Goal: Task Accomplishment & Management: Manage account settings

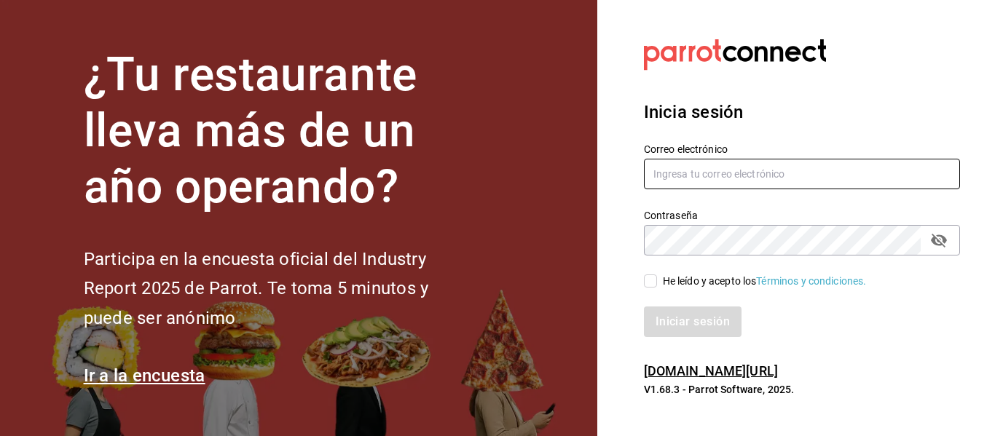
click at [731, 160] on input "text" at bounding box center [802, 174] width 316 height 31
type input "R"
click at [732, 160] on input "resta" at bounding box center [802, 174] width 316 height 31
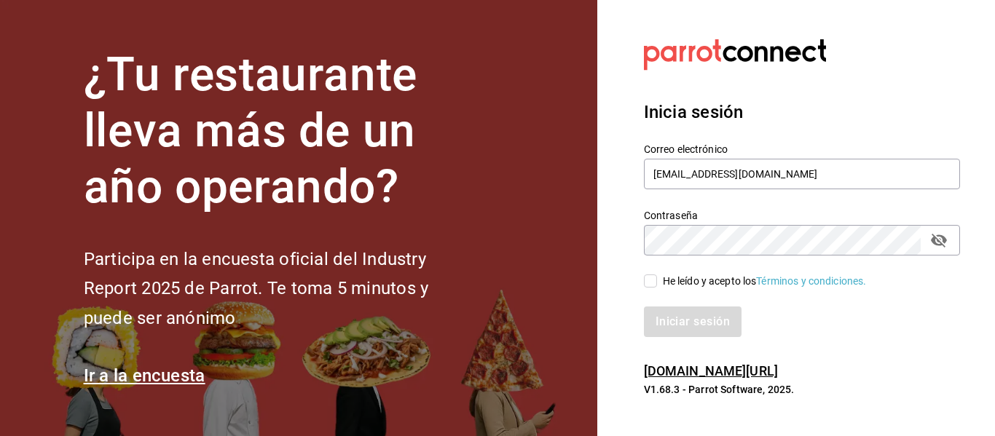
type input "restaurante@hotellepanto.com"
click at [653, 283] on input "He leído y acepto los Términos y condiciones." at bounding box center [650, 281] width 13 height 13
checkbox input "true"
click at [682, 321] on button "Iniciar sesión" at bounding box center [693, 322] width 99 height 31
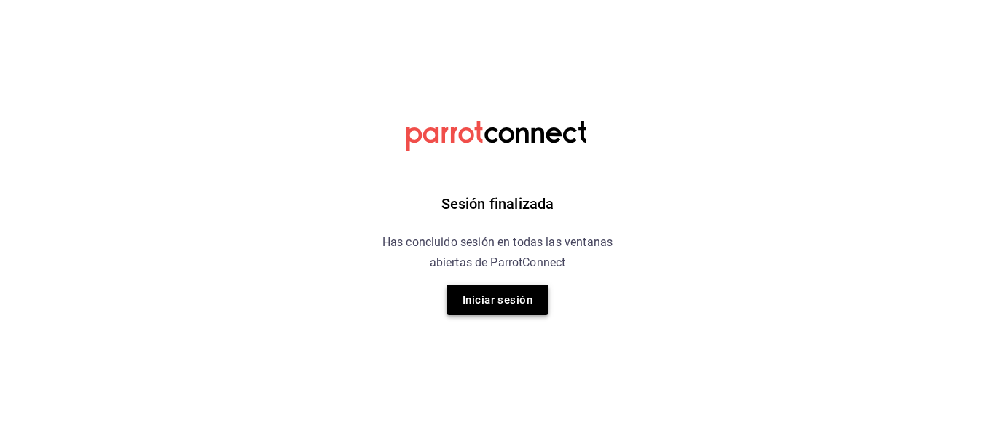
click at [504, 298] on button "Iniciar sesión" at bounding box center [498, 300] width 102 height 31
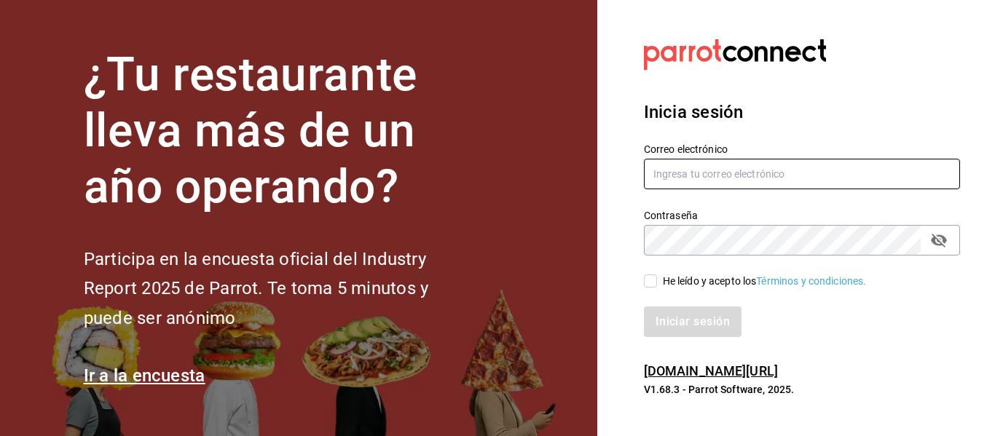
click at [707, 173] on input "text" at bounding box center [802, 174] width 316 height 31
click at [707, 173] on input "restauranteh@" at bounding box center [802, 174] width 316 height 31
type input "restaurantehotellepanto.com@"
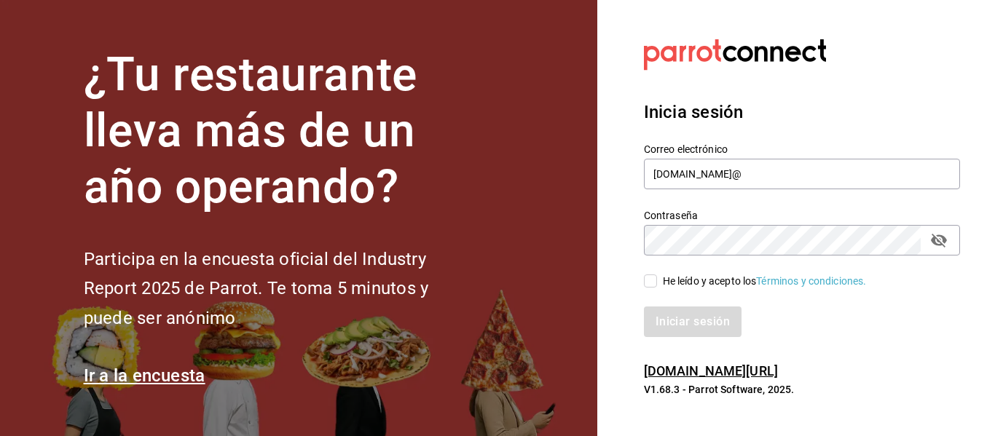
drag, startPoint x: 629, startPoint y: 284, endPoint x: 641, endPoint y: 284, distance: 12.4
click at [629, 284] on div "He leído y acepto los Términos y condiciones." at bounding box center [794, 273] width 334 height 34
click at [641, 284] on div "He leído y acepto los Términos y condiciones." at bounding box center [794, 273] width 334 height 34
click at [653, 283] on input "He leído y acepto los Términos y condiciones." at bounding box center [650, 281] width 13 height 13
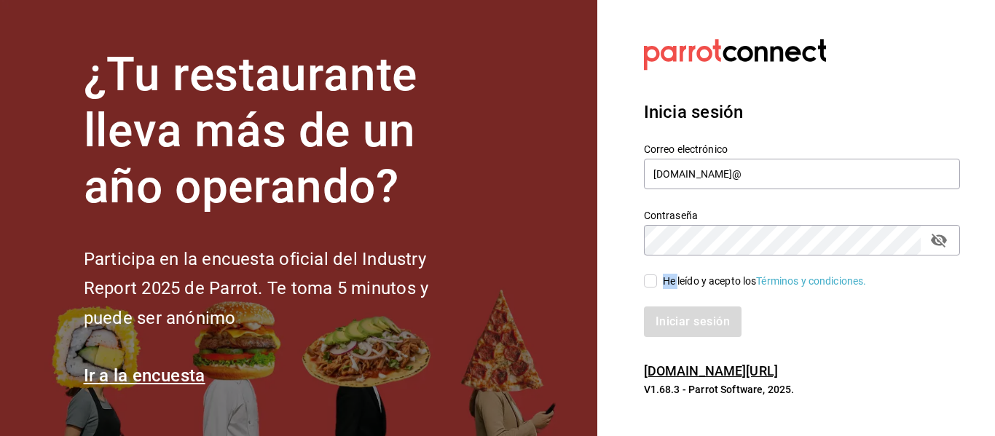
checkbox input "true"
click at [672, 313] on button "Iniciar sesión" at bounding box center [693, 322] width 99 height 31
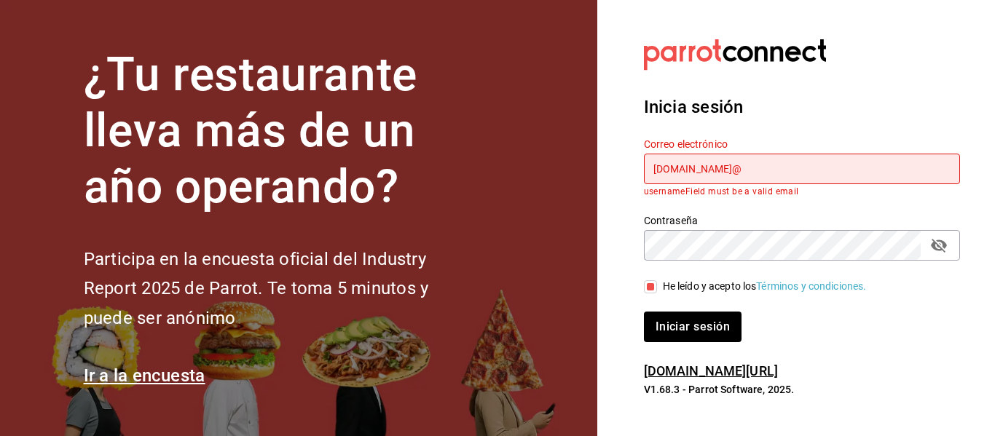
click at [810, 160] on input "restaurantehotellepanto.com@" at bounding box center [802, 169] width 316 height 31
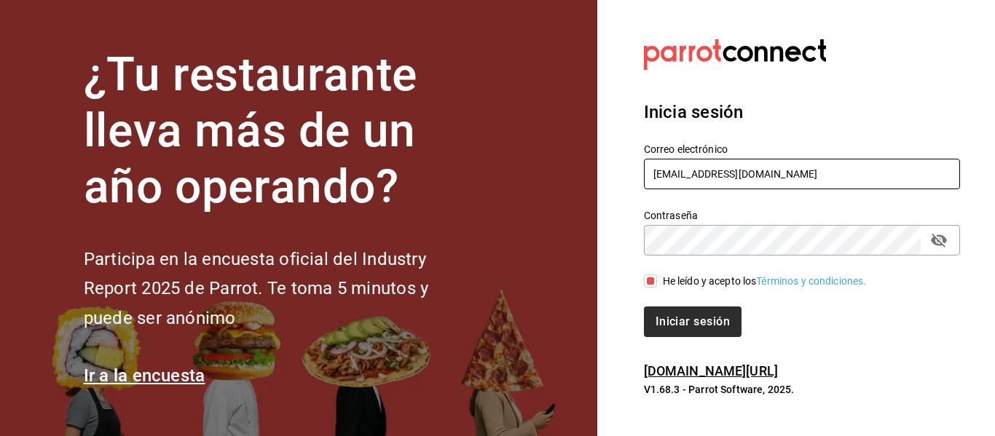
type input "restaurante@hotellepanto.com"
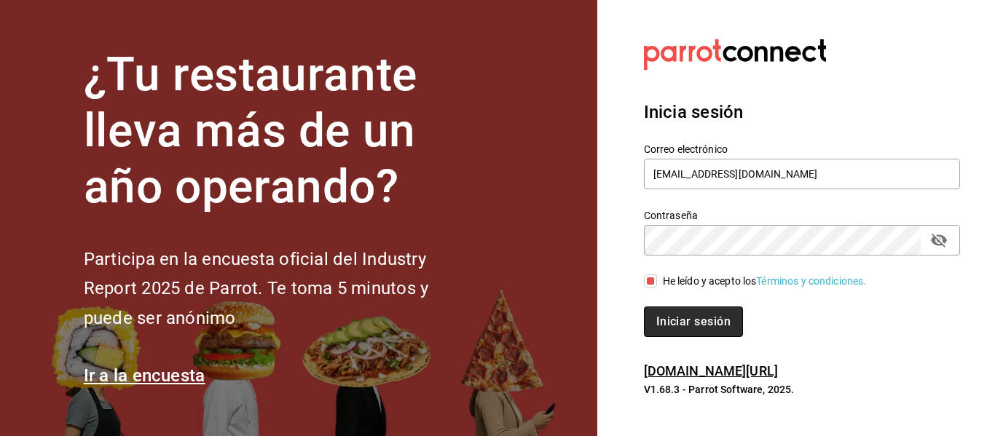
click at [701, 318] on button "Iniciar sesión" at bounding box center [693, 322] width 99 height 31
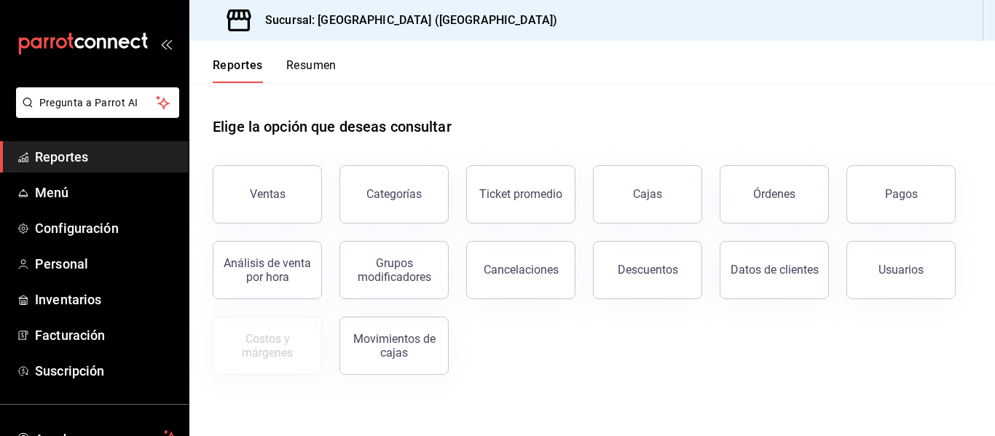
click at [701, 318] on div "Ventas Categorías Ticket promedio Cajas Órdenes Pagos Análisis de venta por hor…" at bounding box center [583, 261] width 777 height 227
click at [272, 221] on div "Ventas" at bounding box center [258, 186] width 127 height 76
click at [253, 196] on div "Ventas" at bounding box center [268, 194] width 36 height 14
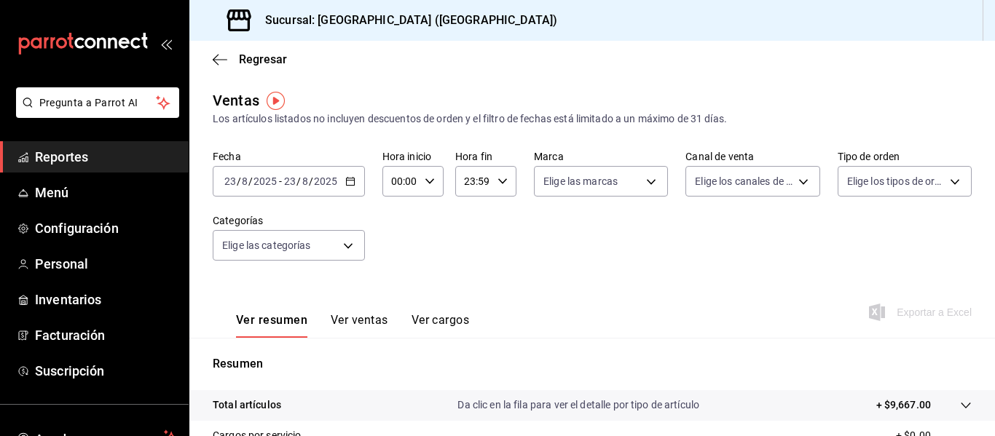
click at [356, 325] on button "Ver ventas" at bounding box center [360, 325] width 58 height 25
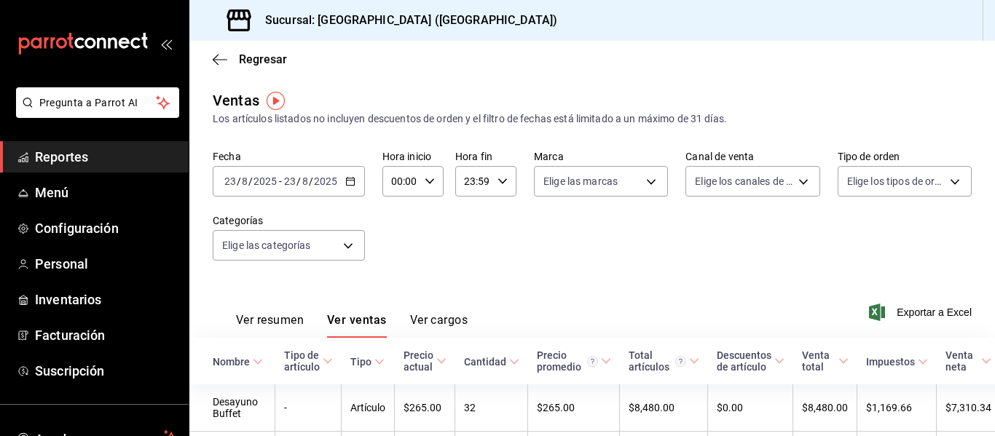
click at [350, 181] on icon "button" at bounding box center [350, 181] width 10 height 10
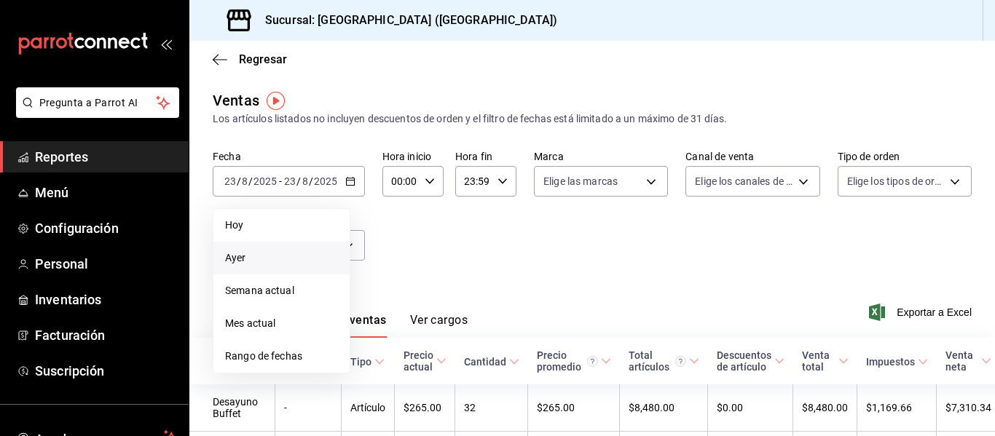
click at [271, 264] on span "Ayer" at bounding box center [281, 258] width 113 height 15
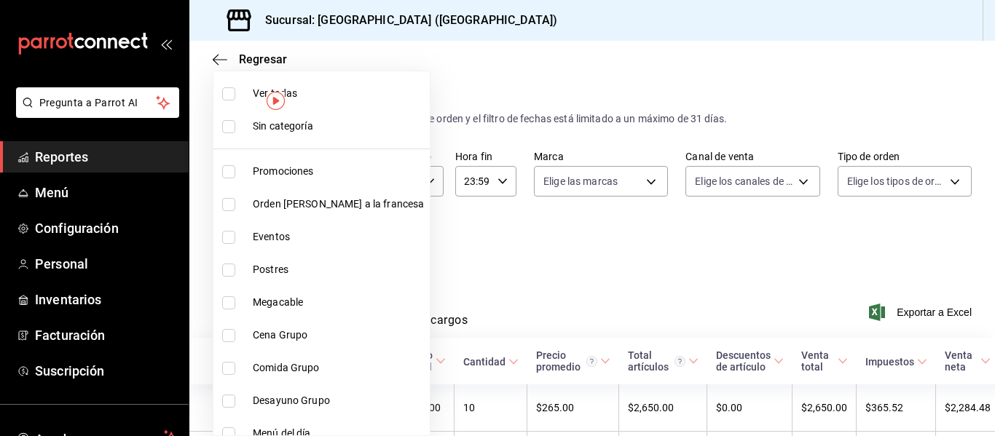
click at [346, 243] on body "Pregunta a Parrot AI Reportes Menú Configuración Personal Inventarios Facturaci…" at bounding box center [497, 218] width 995 height 436
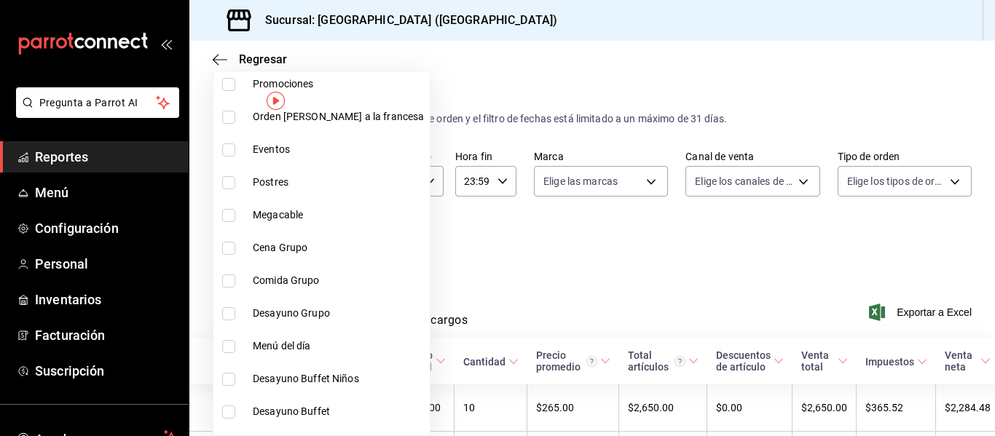
scroll to position [117, 0]
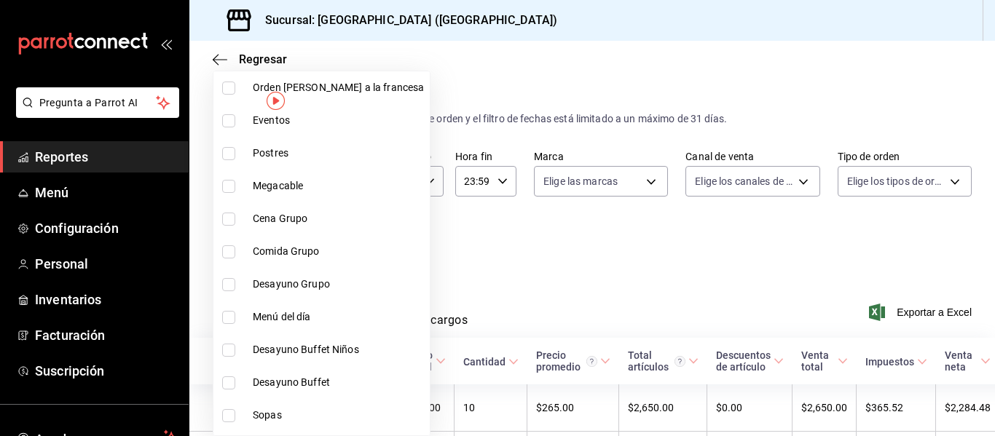
click at [412, 381] on div at bounding box center [497, 218] width 995 height 436
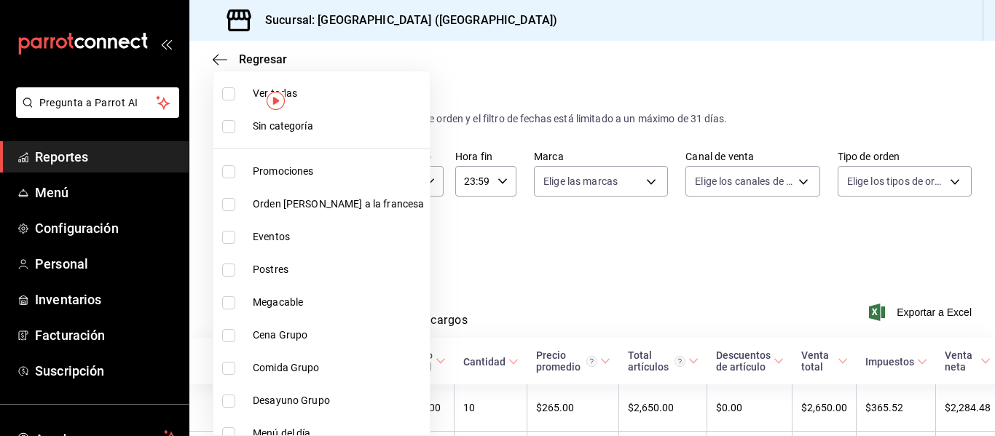
click at [348, 244] on body "Pregunta a Parrot AI Reportes Menú Configuración Personal Inventarios Facturaci…" at bounding box center [497, 218] width 995 height 436
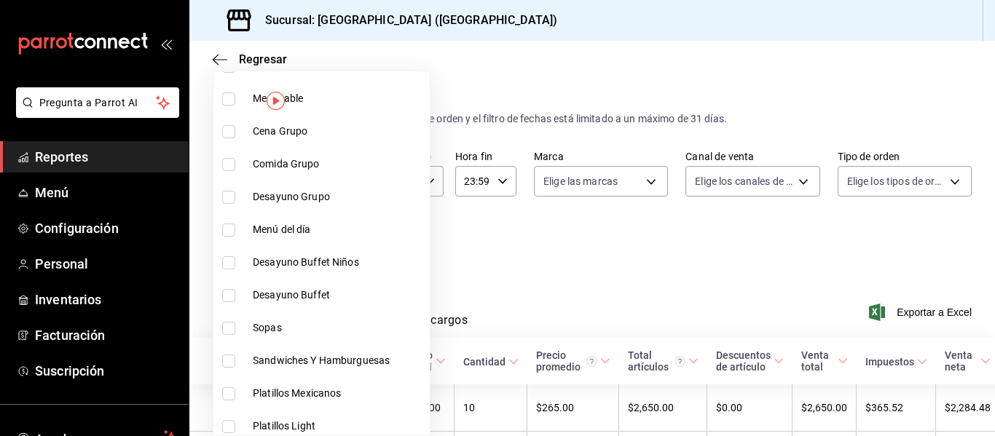
scroll to position [233, 0]
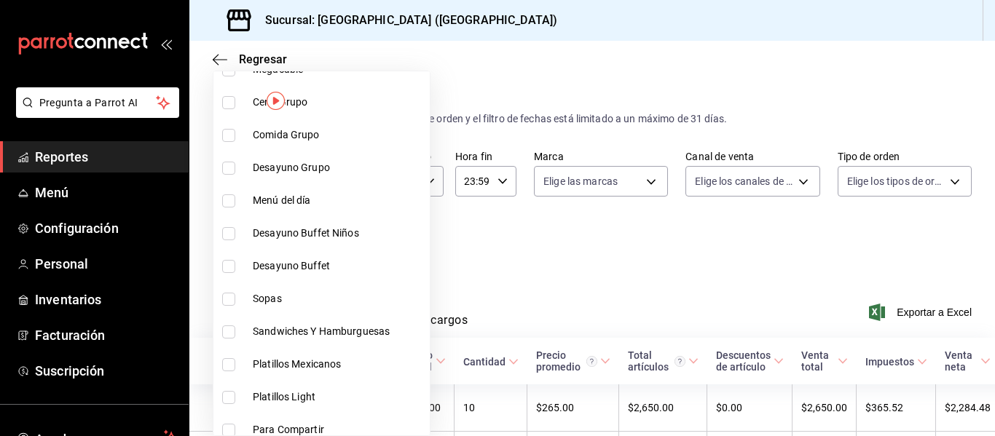
click at [229, 361] on input "checkbox" at bounding box center [228, 364] width 13 height 13
checkbox input "true"
type input "88f3ec48-c8ed-4f19-863e-c99c10d71652"
click at [785, 172] on div at bounding box center [497, 218] width 995 height 436
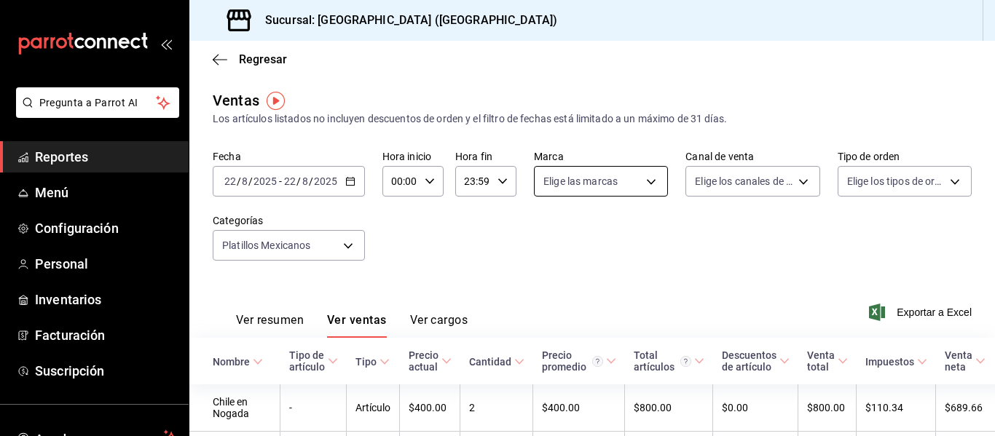
click at [641, 181] on body "Pregunta a Parrot AI Reportes Menú Configuración Personal Inventarios Facturaci…" at bounding box center [497, 218] width 995 height 436
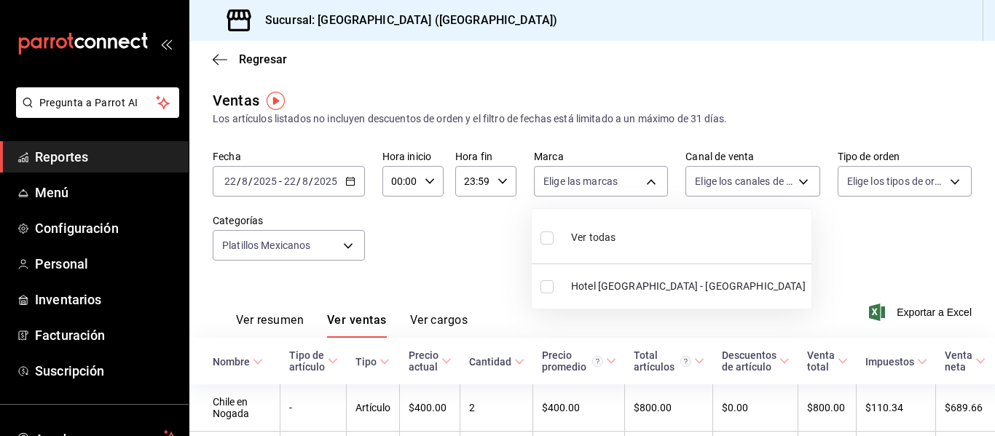
click at [988, 429] on div at bounding box center [497, 218] width 995 height 436
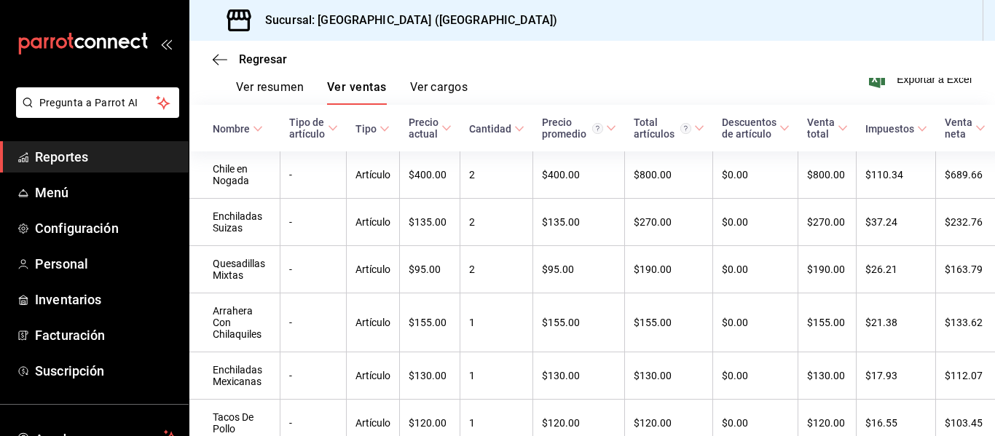
scroll to position [262, 0]
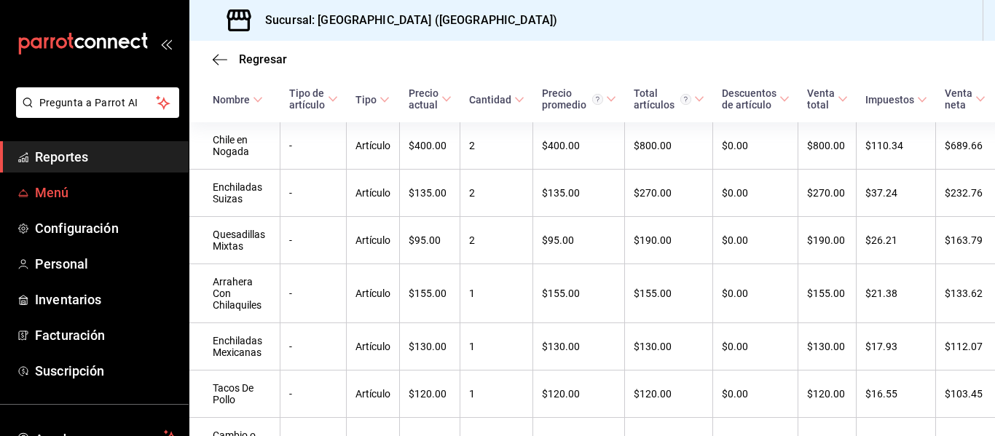
click at [119, 195] on span "Menú" at bounding box center [106, 193] width 142 height 20
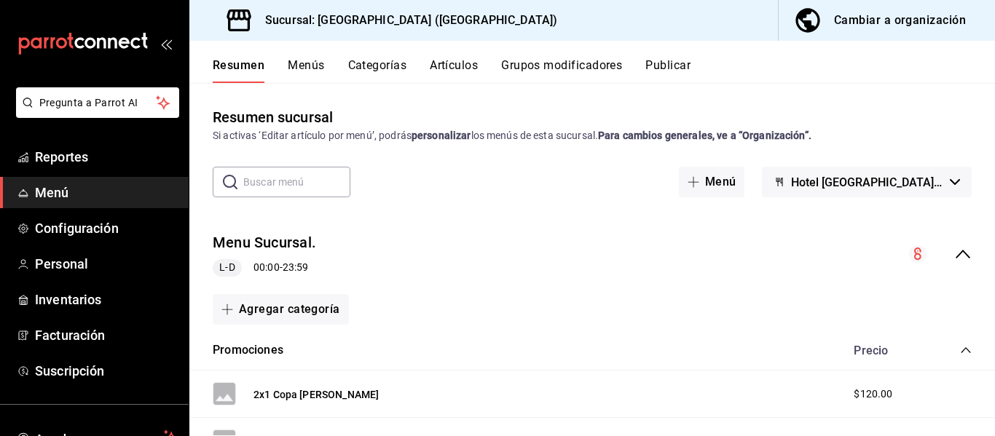
click at [119, 195] on span "Menú" at bounding box center [106, 193] width 142 height 20
